Goal: Find specific page/section: Find specific page/section

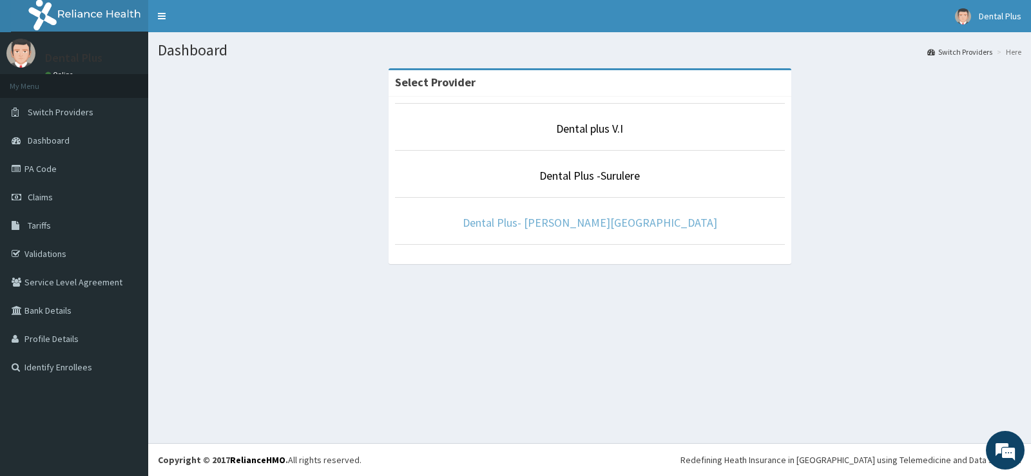
click at [573, 222] on link "Dental Plus- [PERSON_NAME][GEOGRAPHIC_DATA]" at bounding box center [590, 222] width 255 height 15
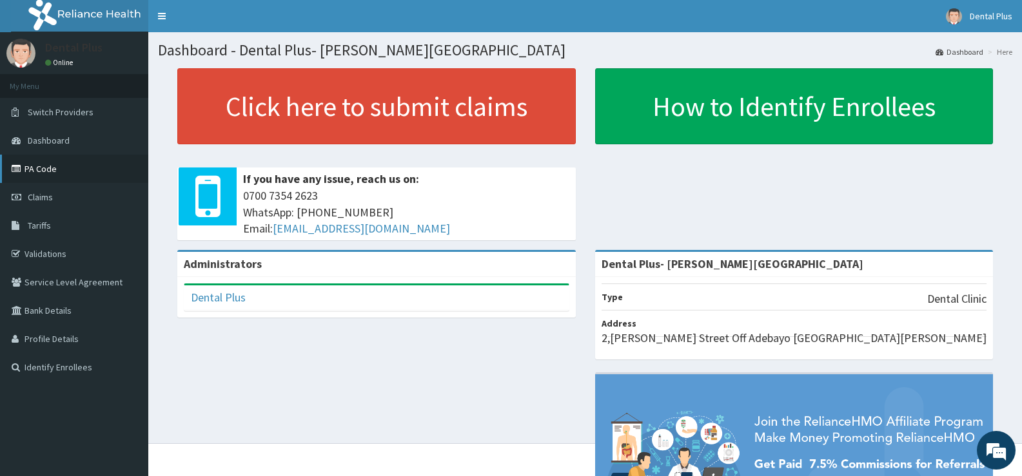
click at [30, 165] on link "PA Code" at bounding box center [74, 169] width 148 height 28
